Goal: Transaction & Acquisition: Purchase product/service

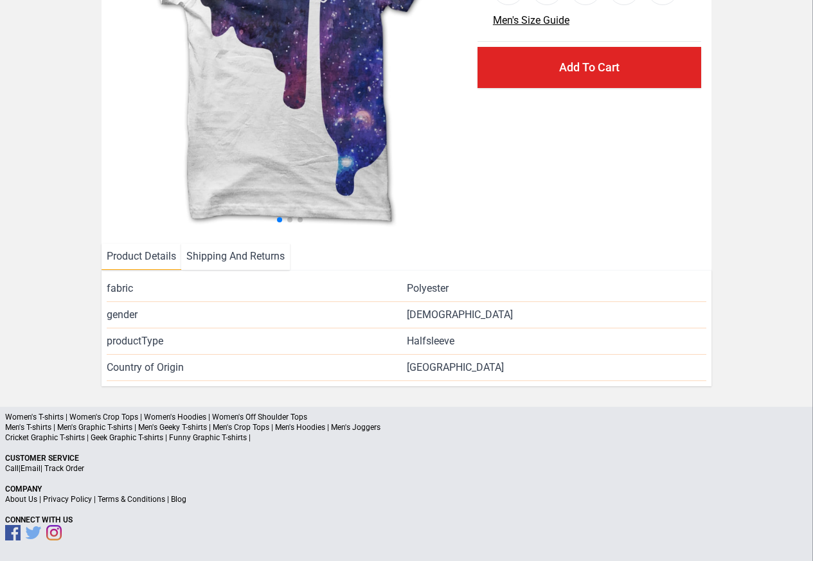
scroll to position [187, 0]
